Goal: Find specific page/section: Find specific page/section

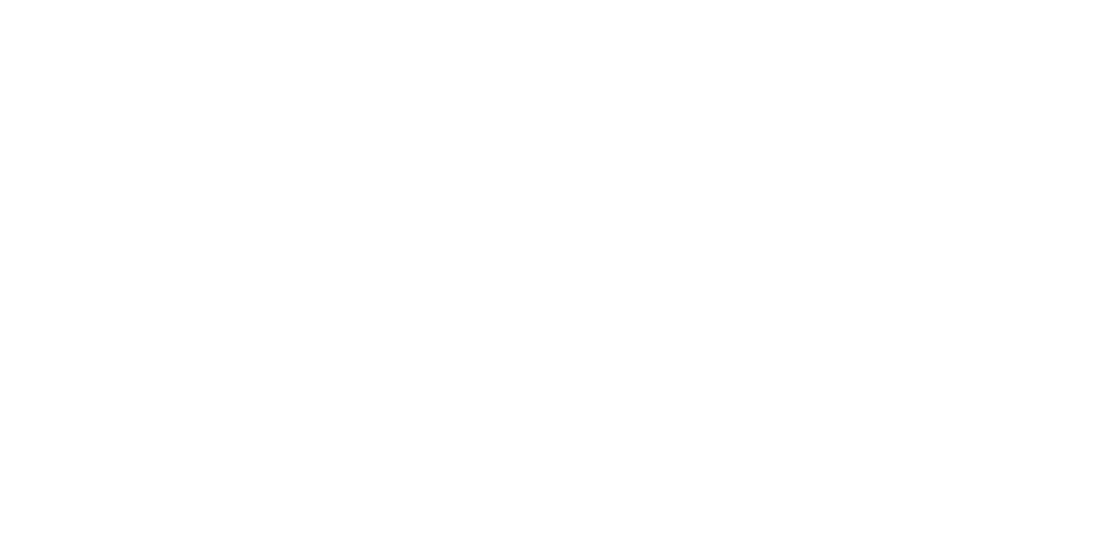
type input "l"
type input "enm"
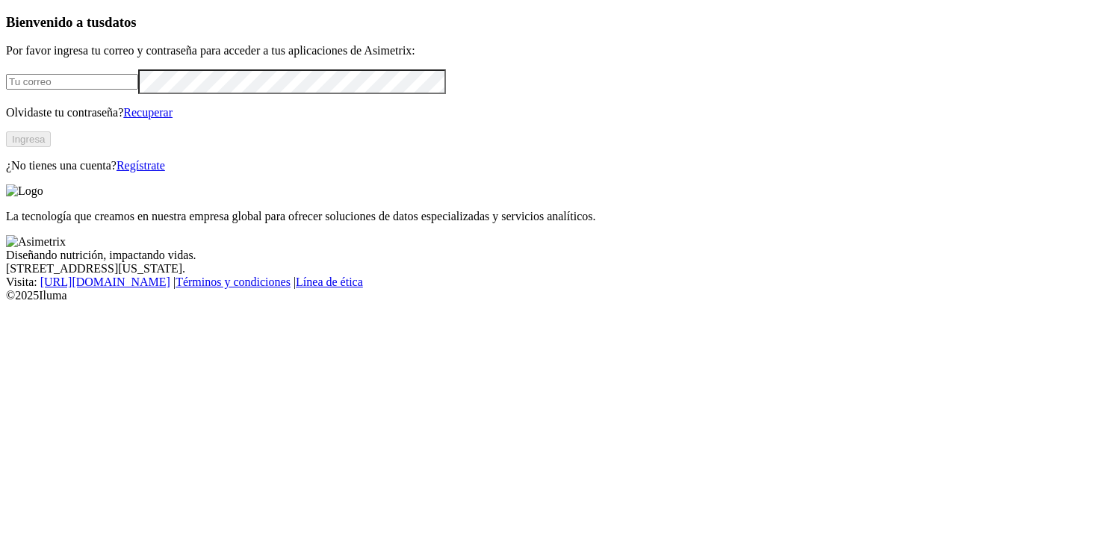
click at [138, 90] on input "email" at bounding box center [72, 82] width 132 height 16
type input "[PERSON_NAME][EMAIL_ADDRESS][PERSON_NAME][DOMAIN_NAME]"
click at [51, 147] on button "Ingresa" at bounding box center [28, 140] width 45 height 16
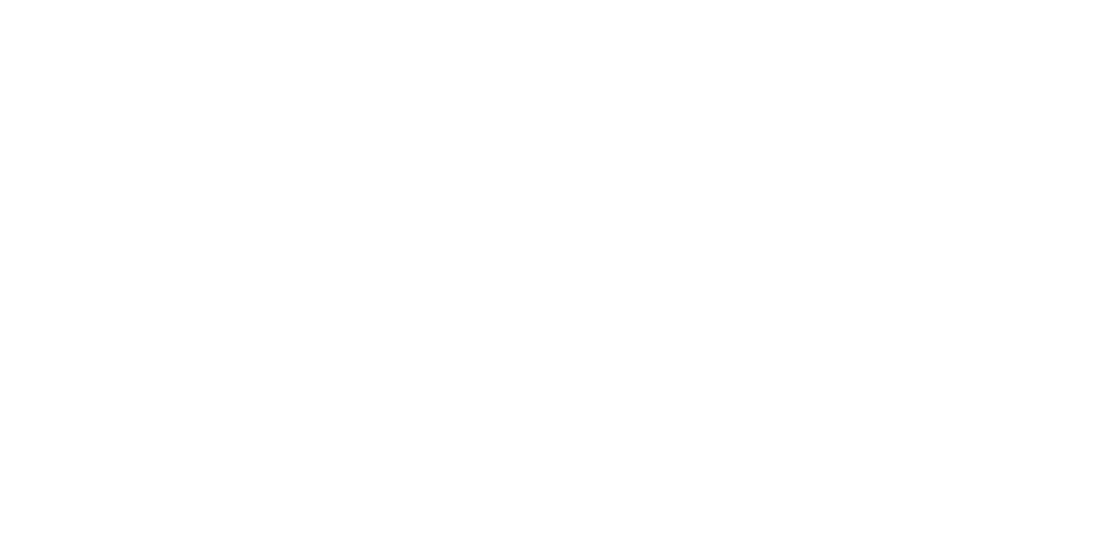
type input "enm"
